Goal: Entertainment & Leisure: Consume media (video, audio)

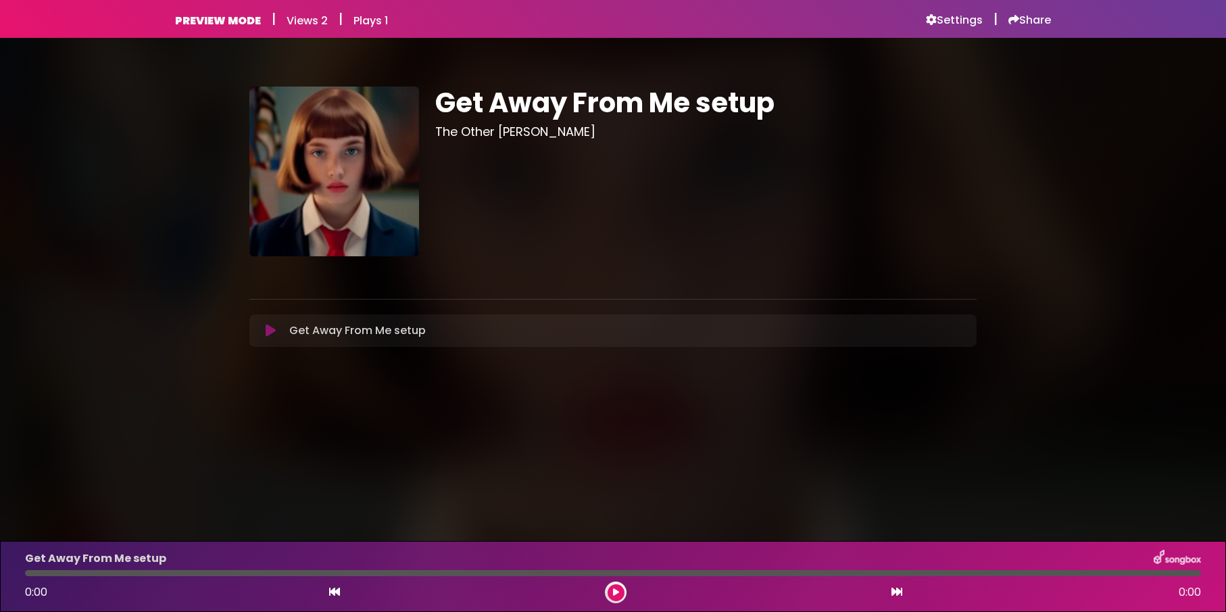
click at [268, 332] on icon at bounding box center [271, 331] width 10 height 14
click at [269, 331] on icon at bounding box center [271, 331] width 10 height 14
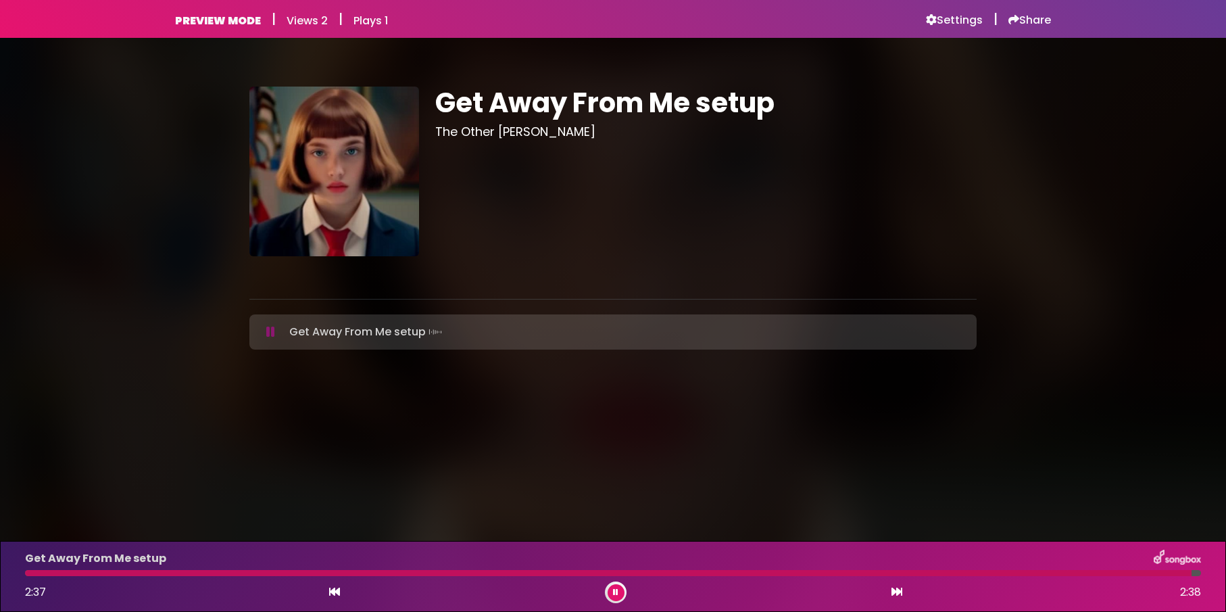
click at [619, 587] on button at bounding box center [616, 592] width 17 height 17
